Goal: Information Seeking & Learning: Learn about a topic

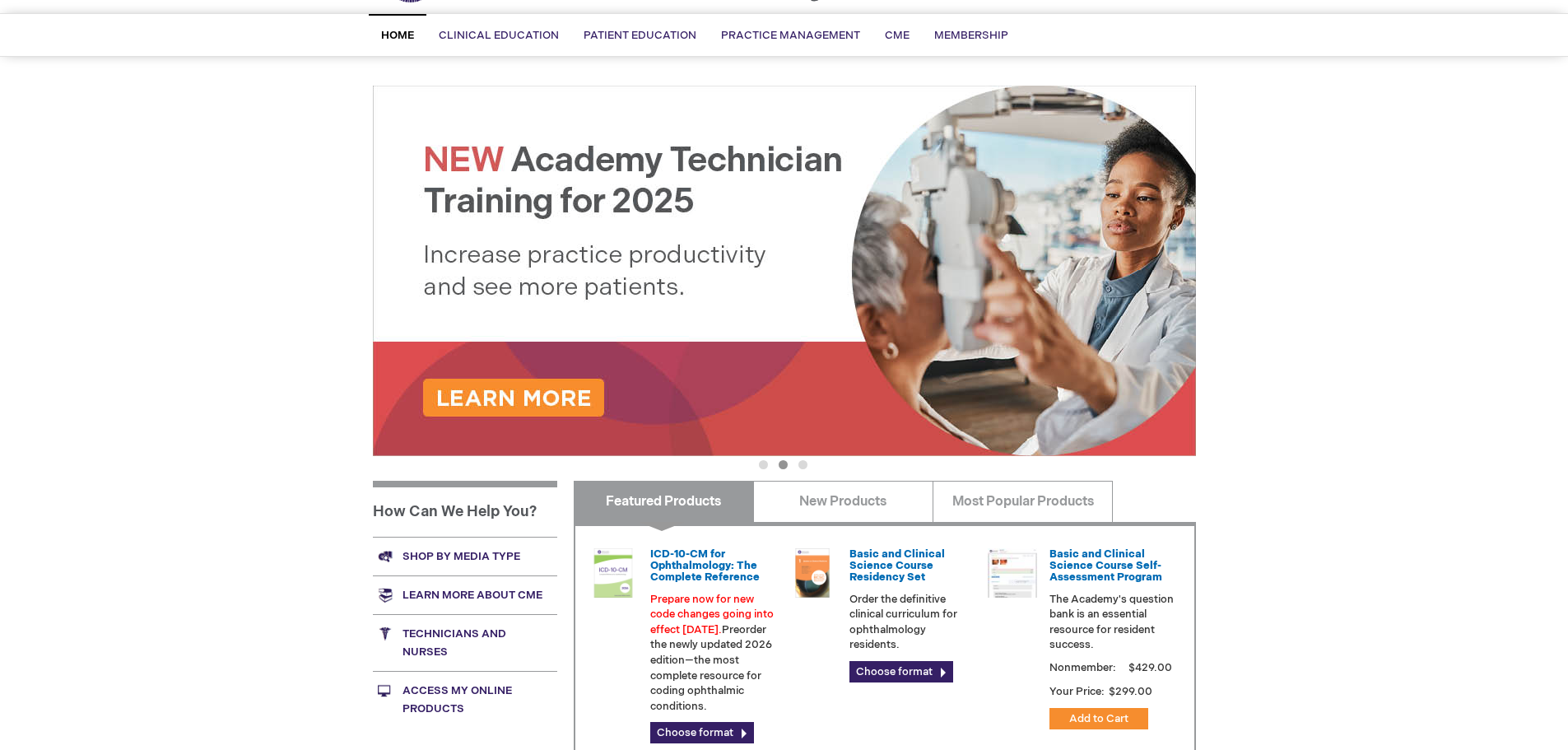
scroll to position [329, 0]
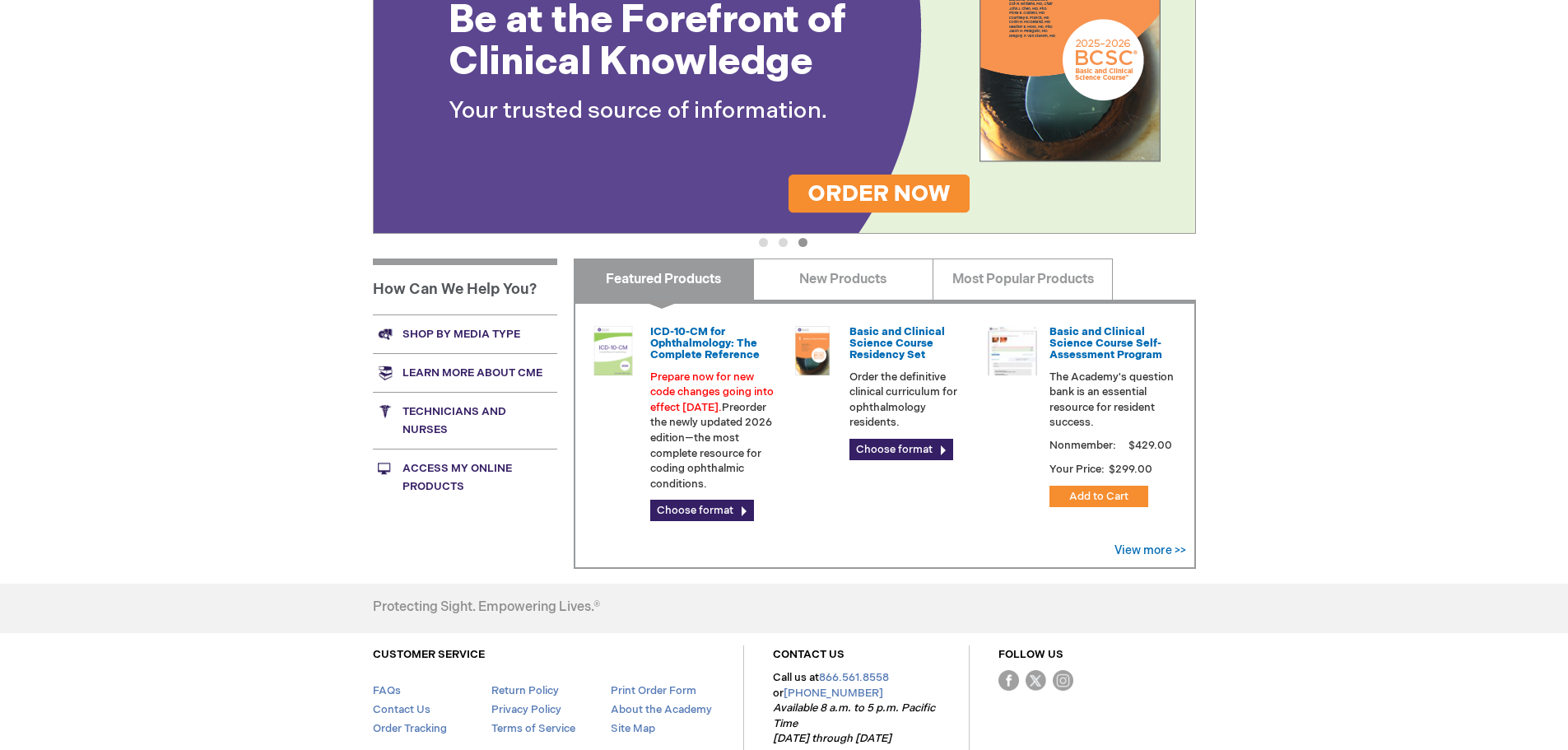
click at [466, 407] on link "Technicians and nurses" at bounding box center [465, 420] width 184 height 57
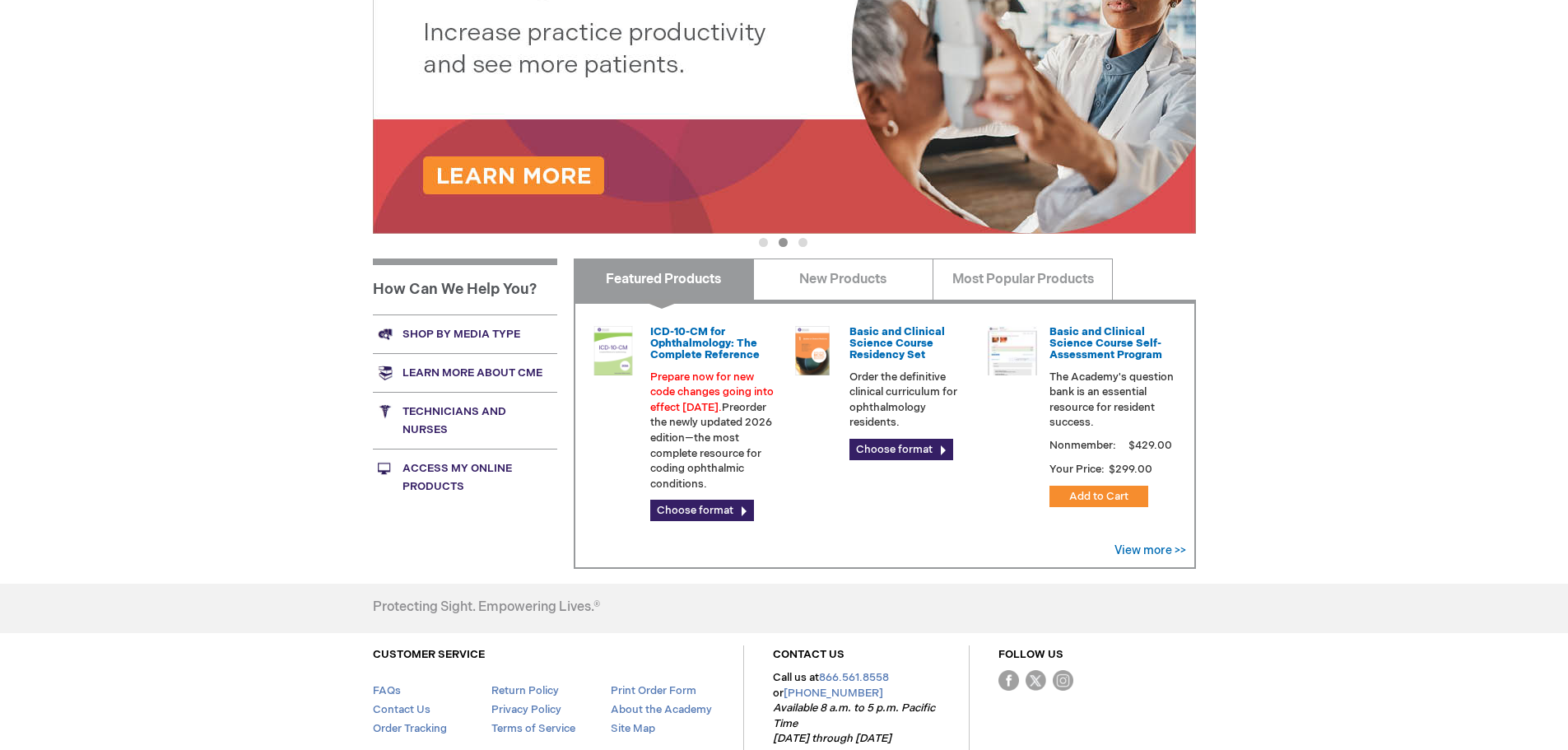
click at [423, 423] on link "Technicians and nurses" at bounding box center [465, 420] width 184 height 57
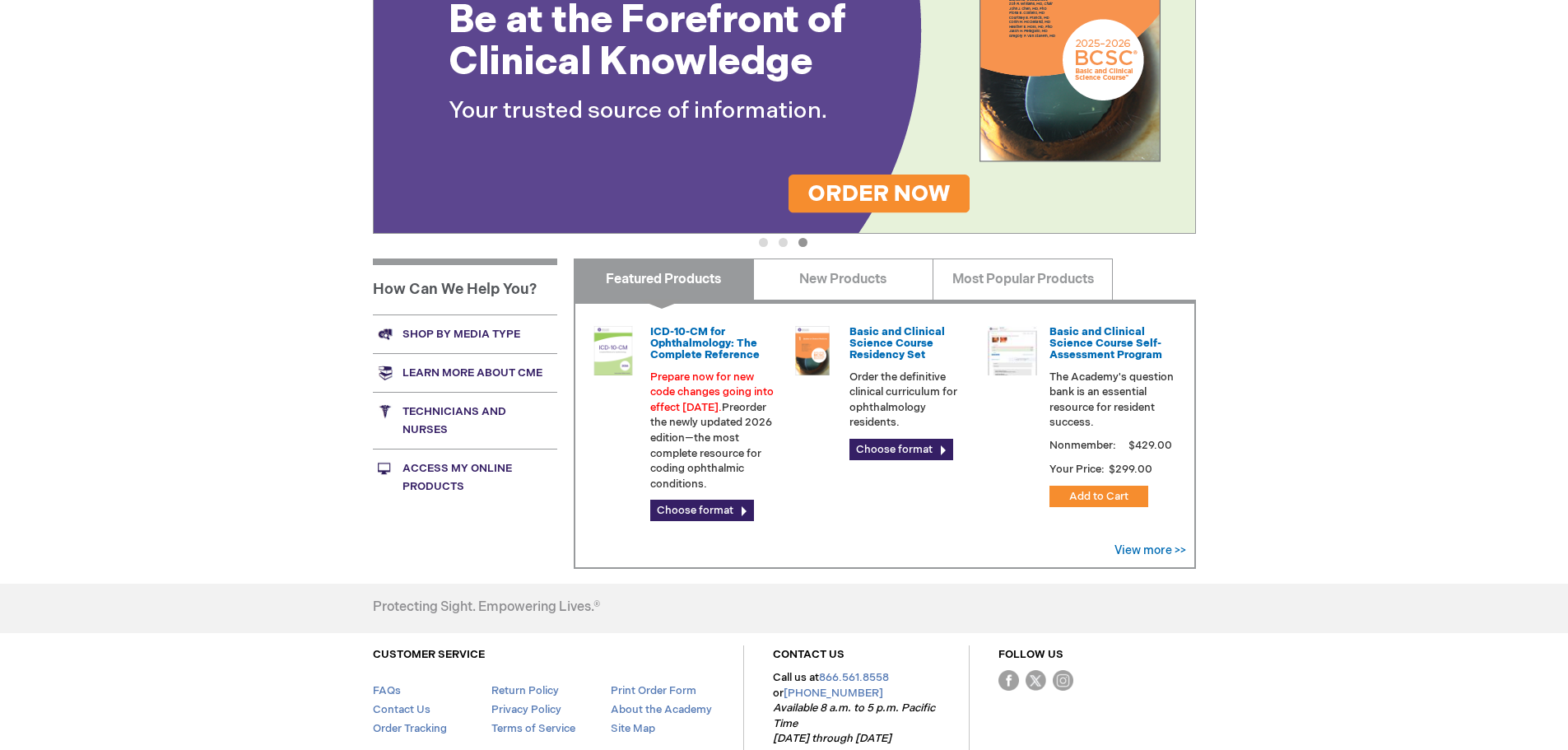
click at [423, 406] on link "Technicians and nurses" at bounding box center [465, 420] width 184 height 57
click at [459, 414] on link "Technicians and nurses" at bounding box center [465, 420] width 184 height 57
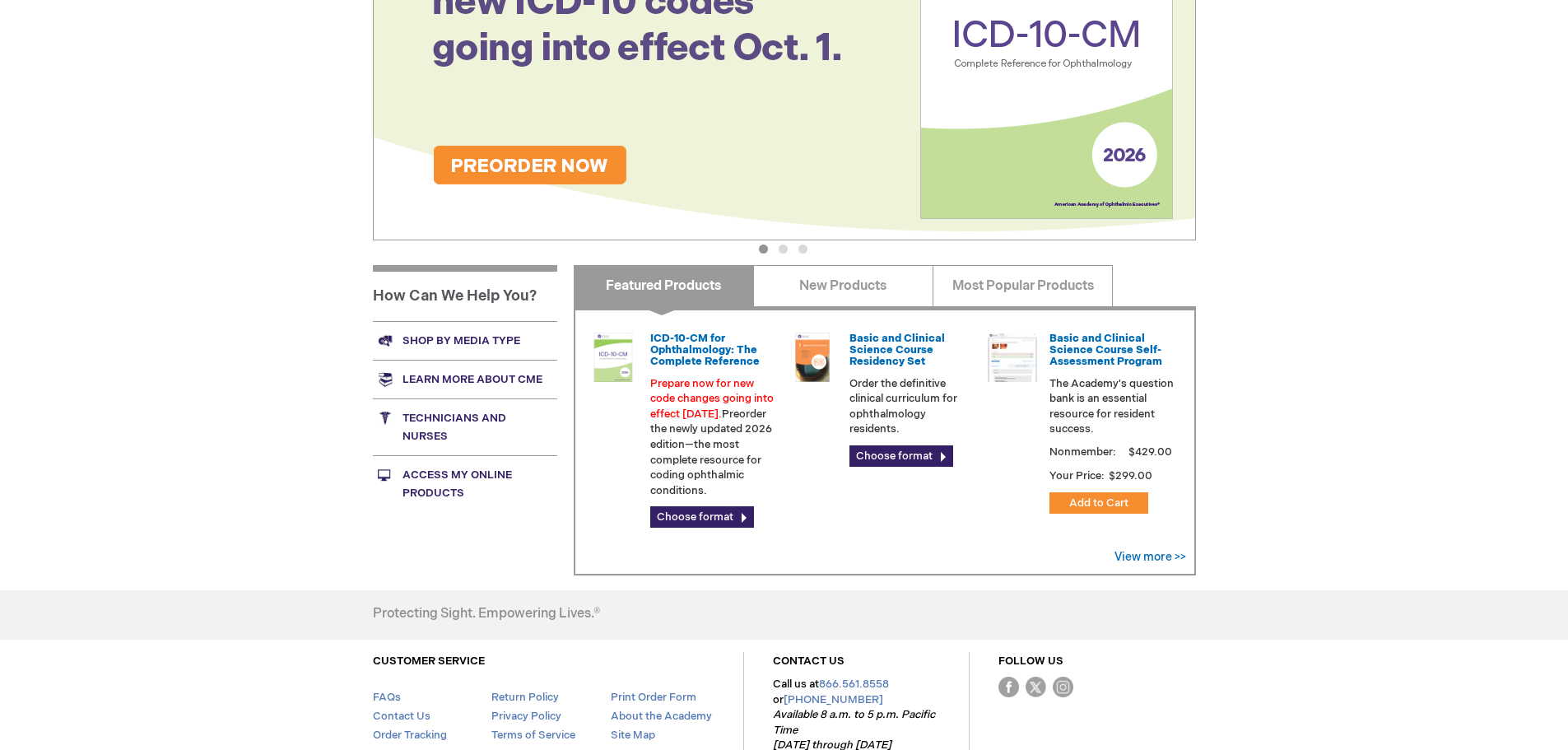
scroll to position [412, 0]
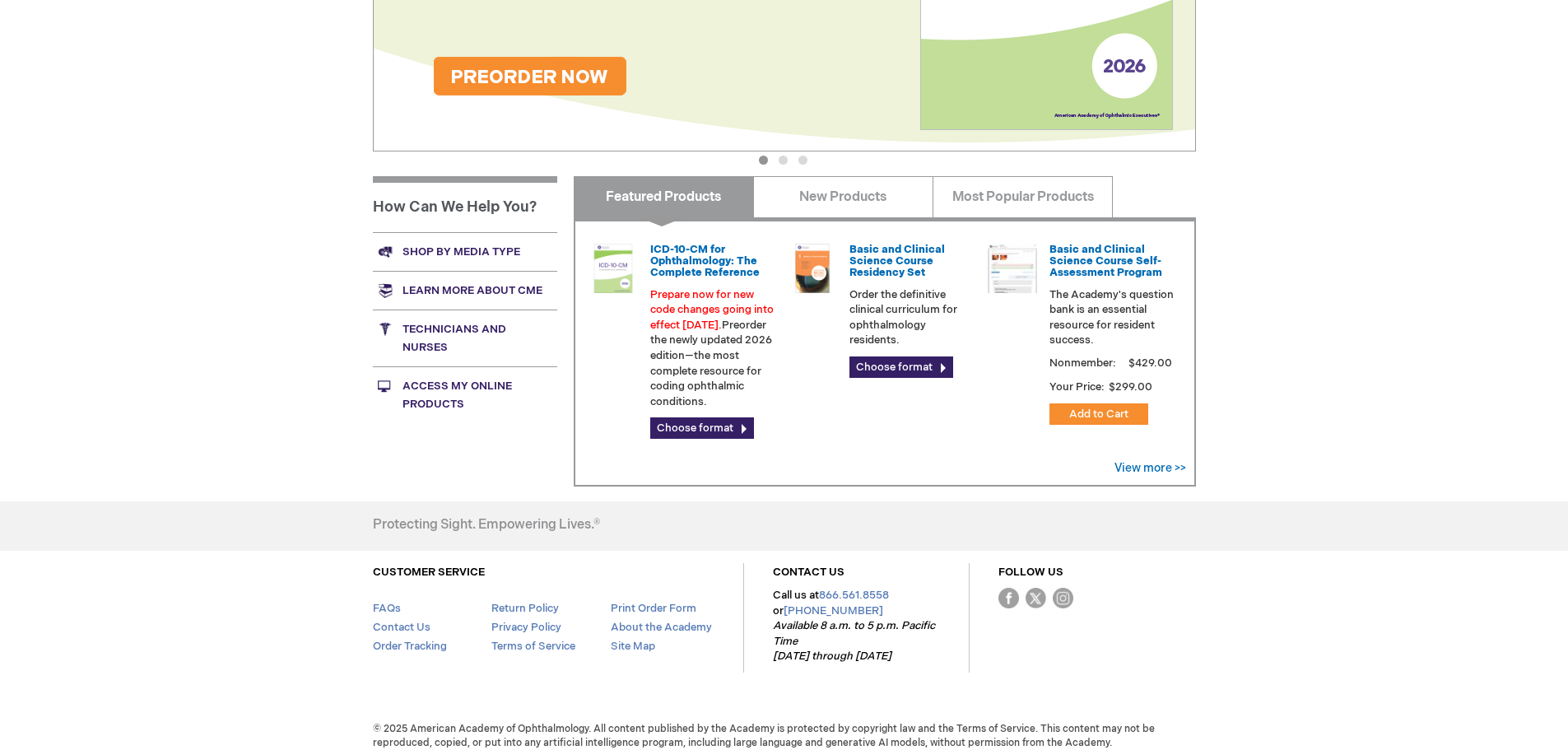
click at [428, 339] on link "Technicians and nurses" at bounding box center [465, 337] width 184 height 57
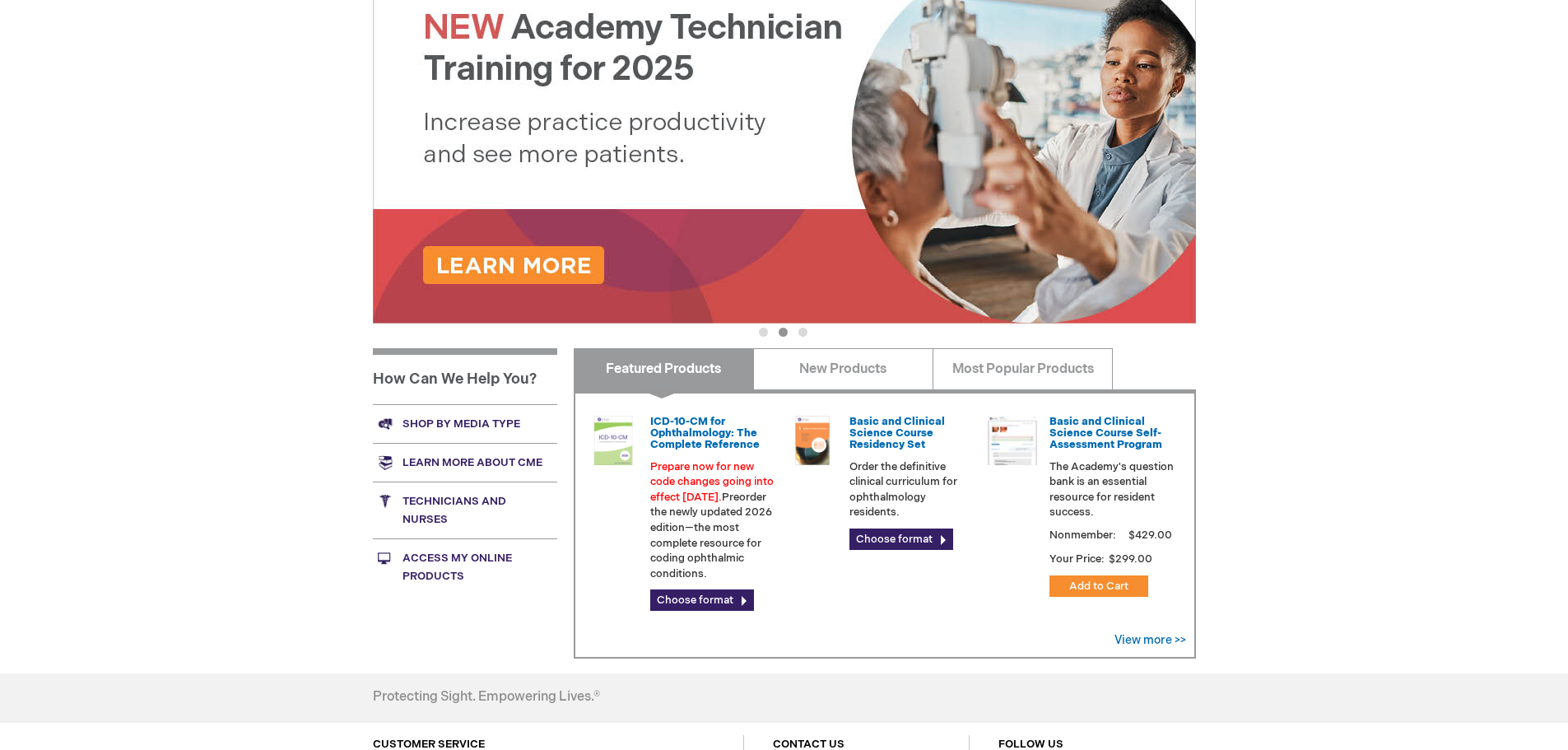
scroll to position [247, 0]
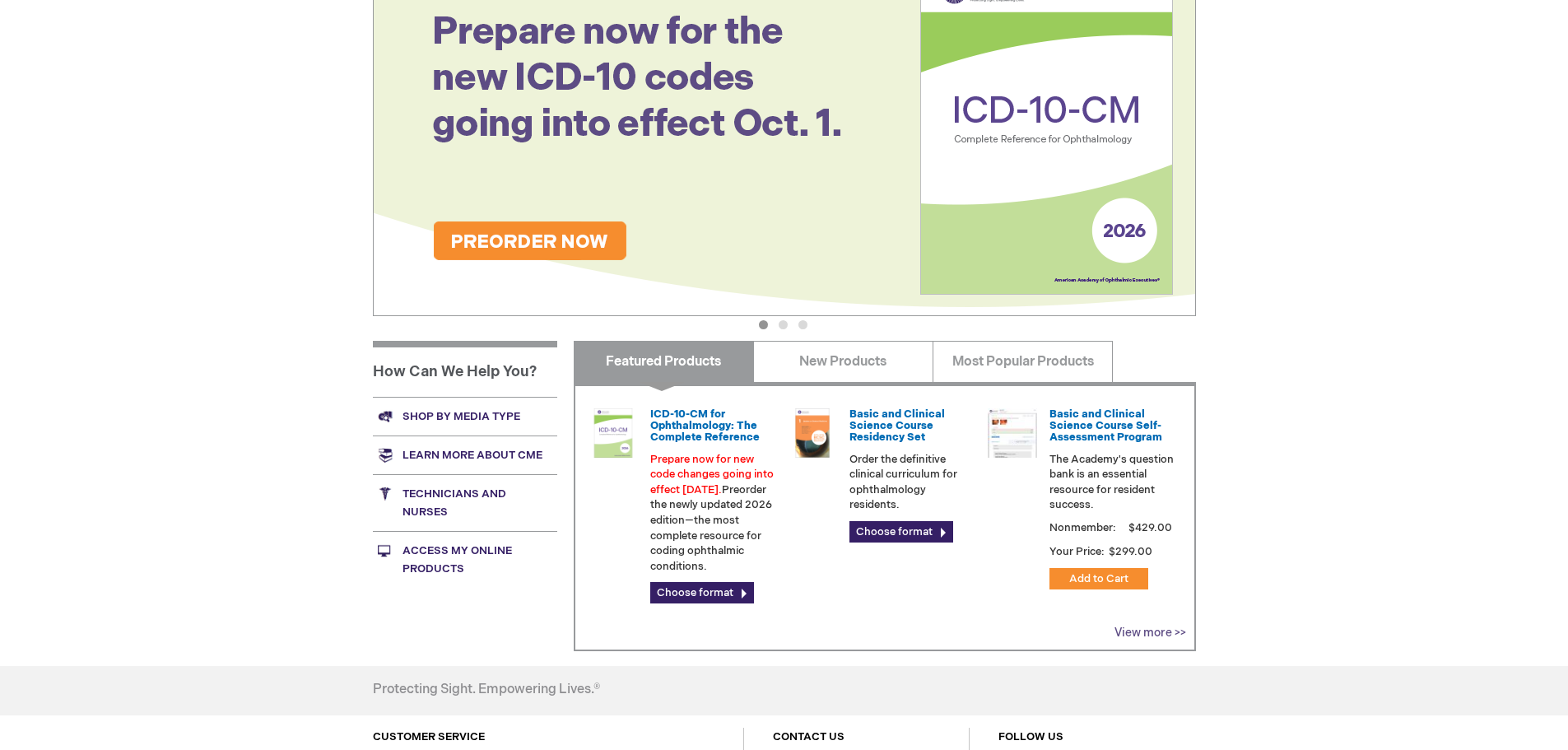
click at [1169, 633] on link "View more >>" at bounding box center [1150, 632] width 72 height 14
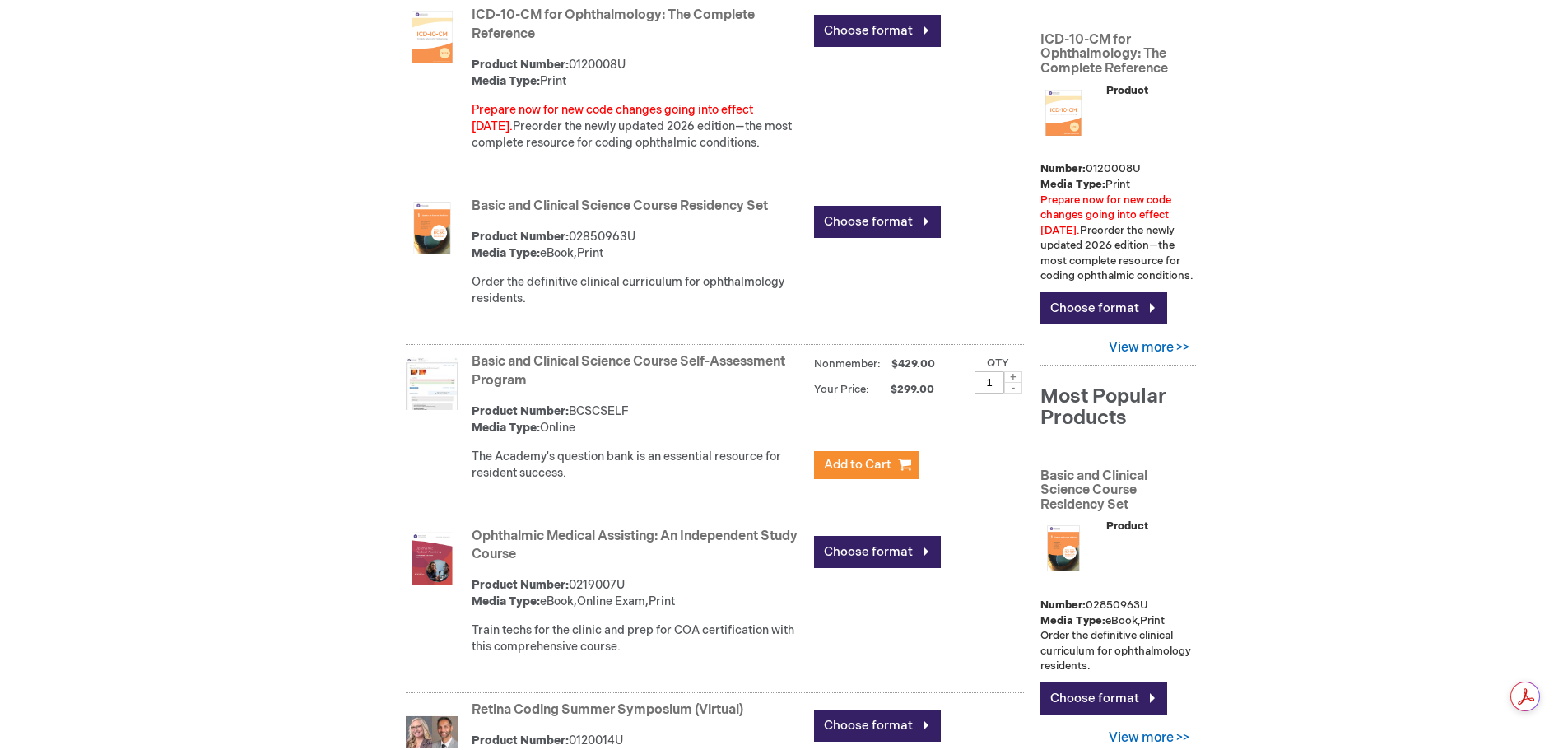
scroll to position [329, 0]
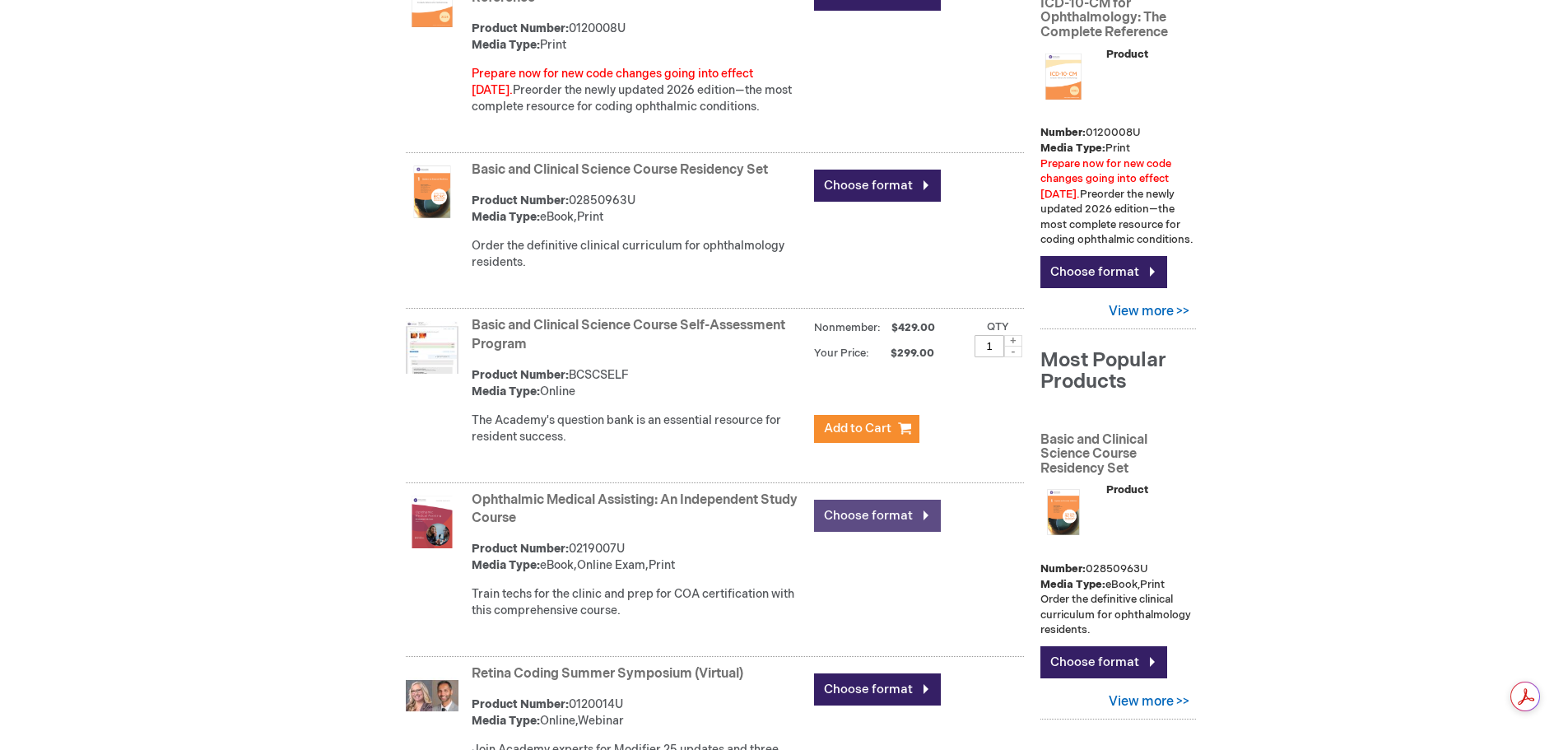
click at [831, 517] on link "Choose format" at bounding box center [877, 515] width 127 height 32
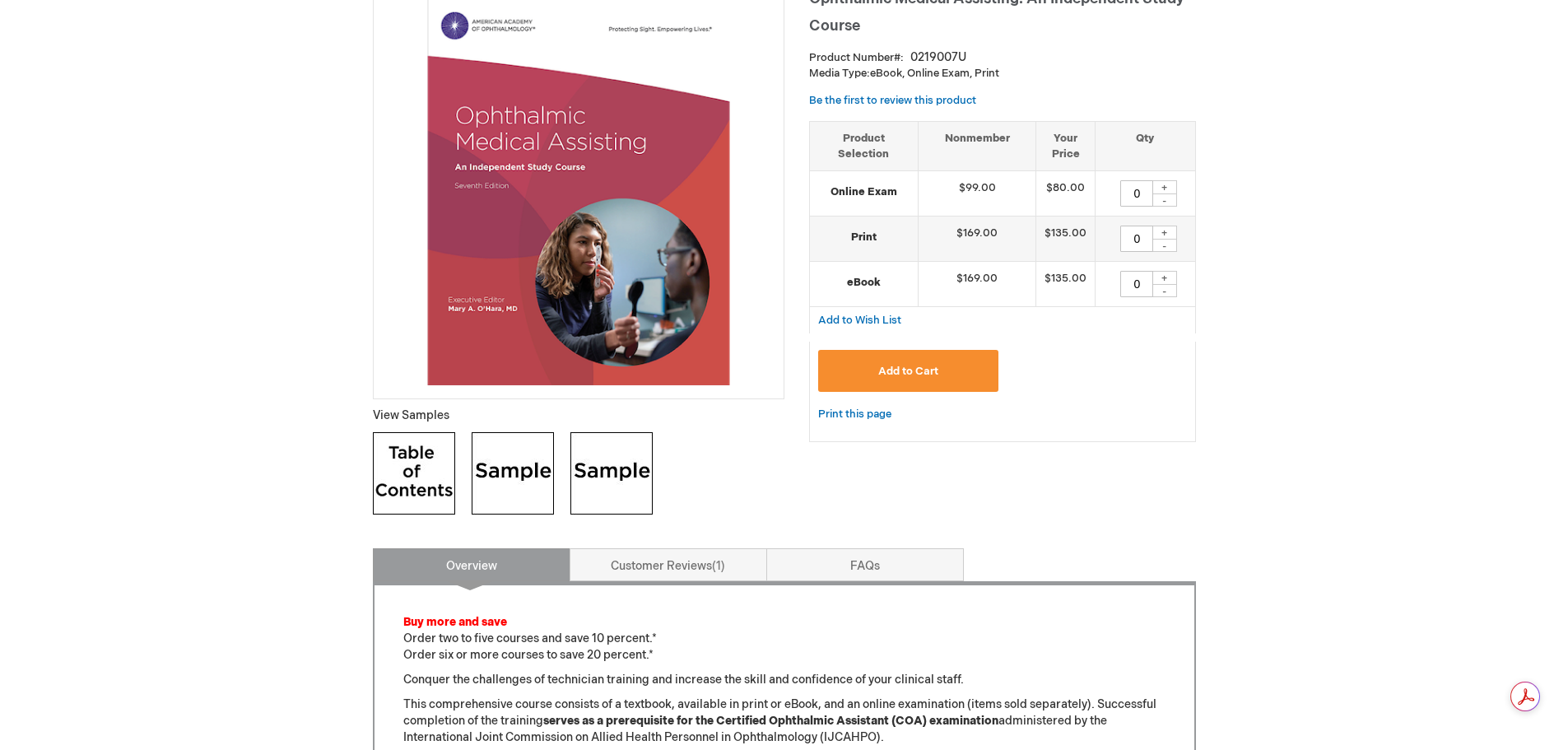
scroll to position [329, 0]
